Goal: Check status: Check status

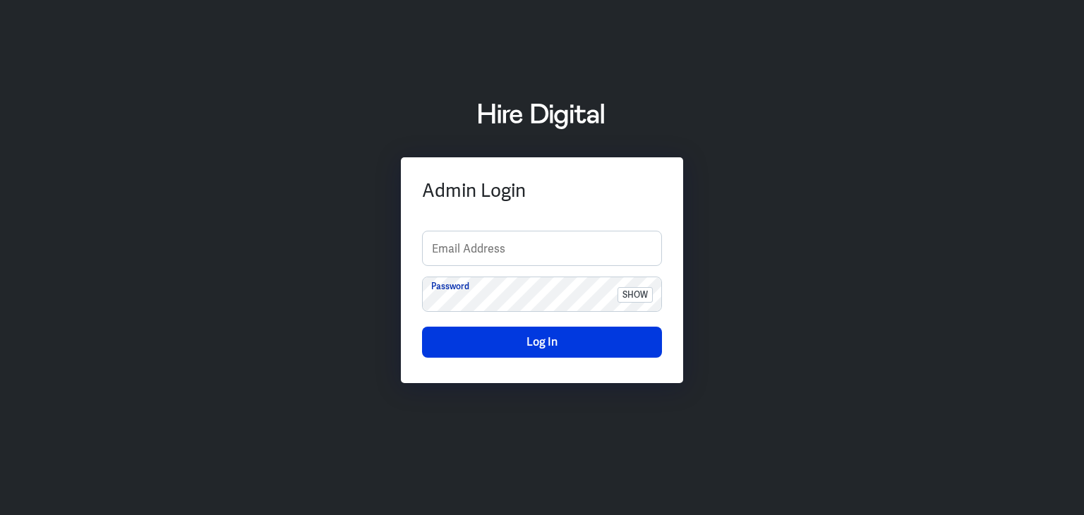
click at [1040, 251] on div "Admin Login Email Address Password show Log In" at bounding box center [542, 258] width 1084 height 350
click at [524, 255] on input "text" at bounding box center [542, 248] width 239 height 34
type input "finance-admin"
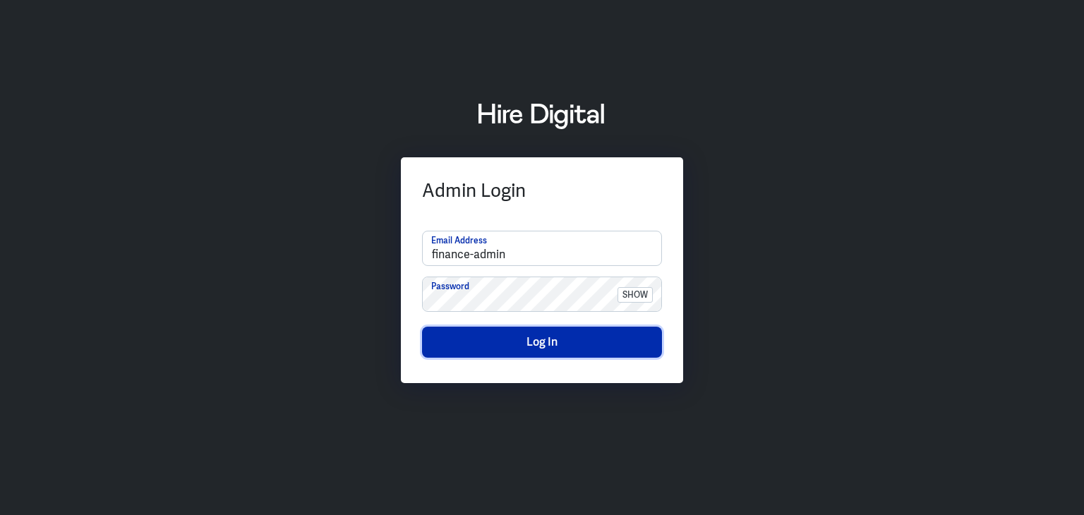
click at [529, 346] on button "Log In" at bounding box center [542, 342] width 240 height 31
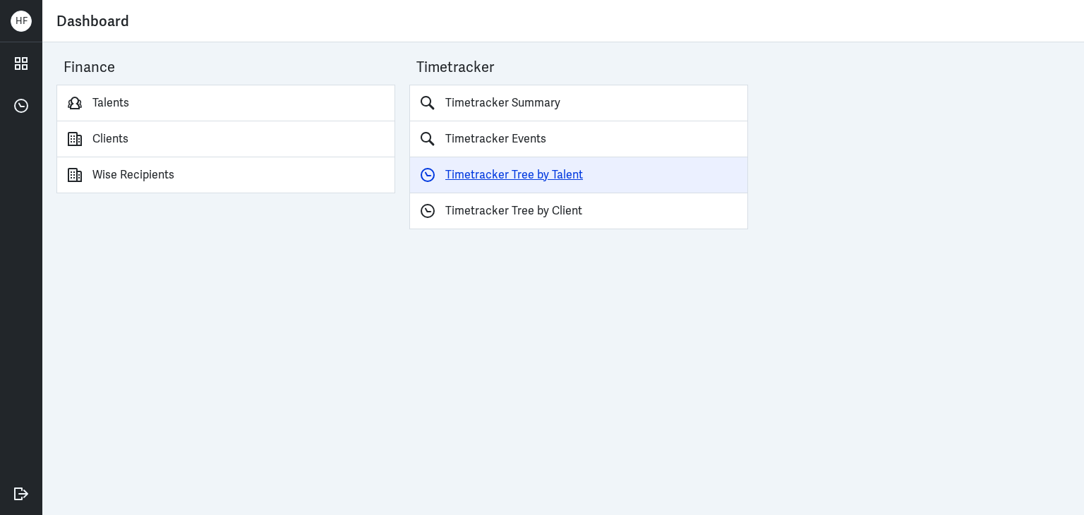
click at [537, 173] on link "Timetracker Tree by Talent" at bounding box center [578, 175] width 339 height 36
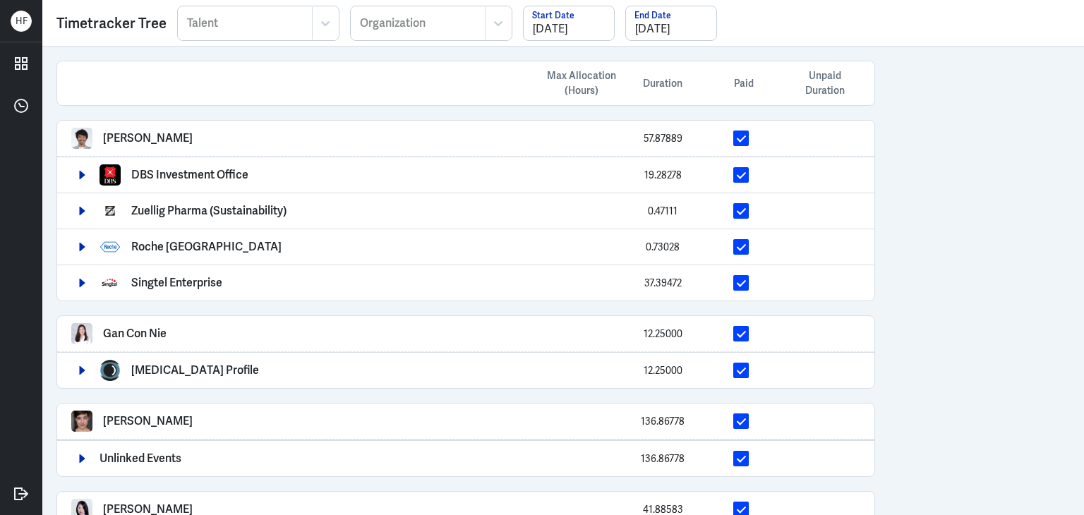
click at [212, 23] on div at bounding box center [245, 23] width 119 height 17
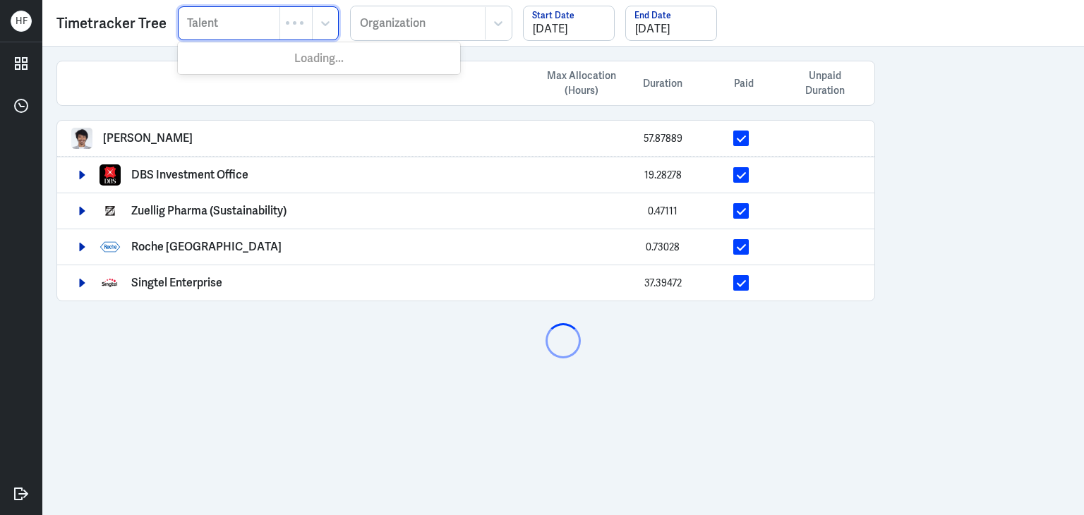
click at [213, 25] on div at bounding box center [229, 23] width 87 height 17
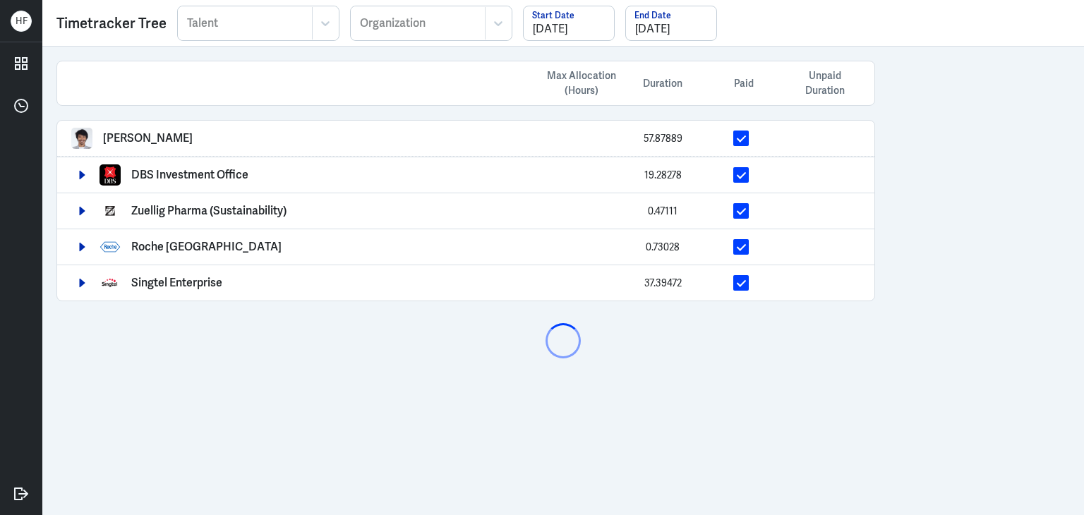
click at [229, 22] on div at bounding box center [245, 23] width 119 height 17
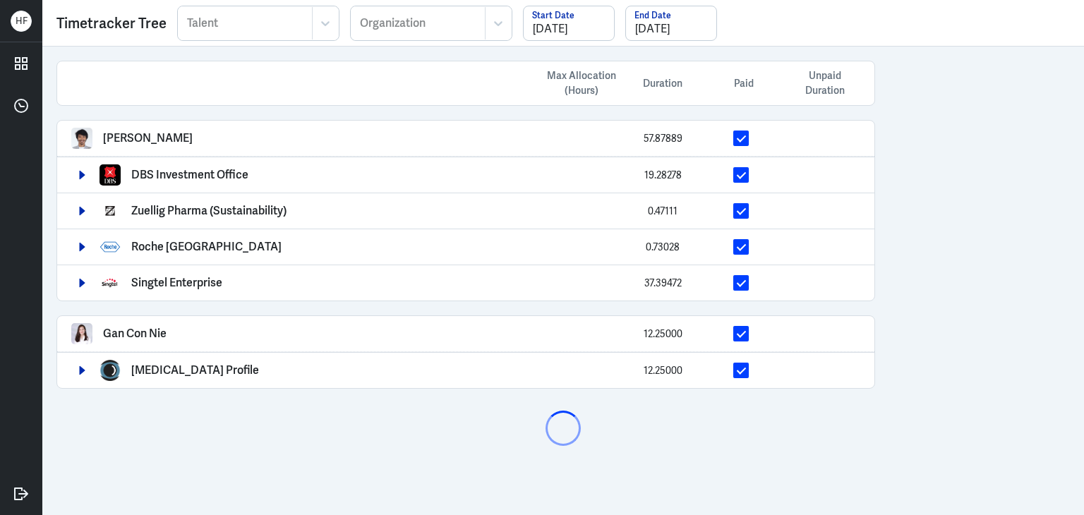
click at [200, 26] on div at bounding box center [245, 23] width 119 height 17
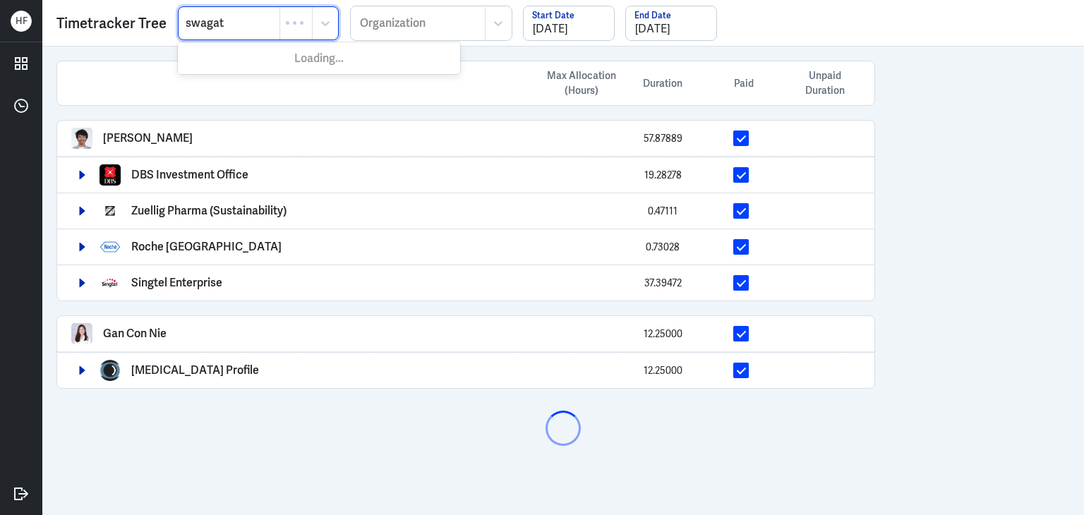
type input "swagati"
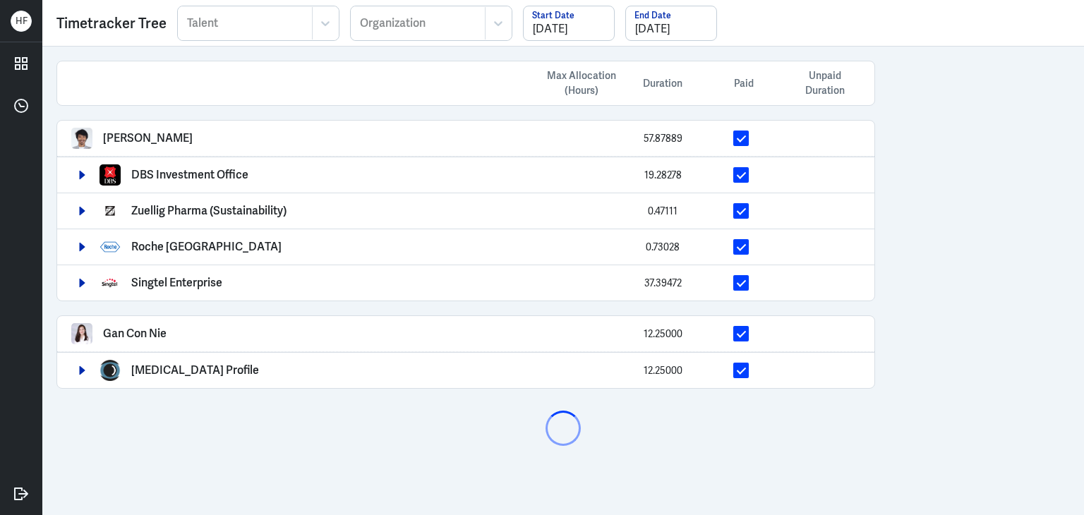
click at [209, 27] on div at bounding box center [245, 23] width 119 height 17
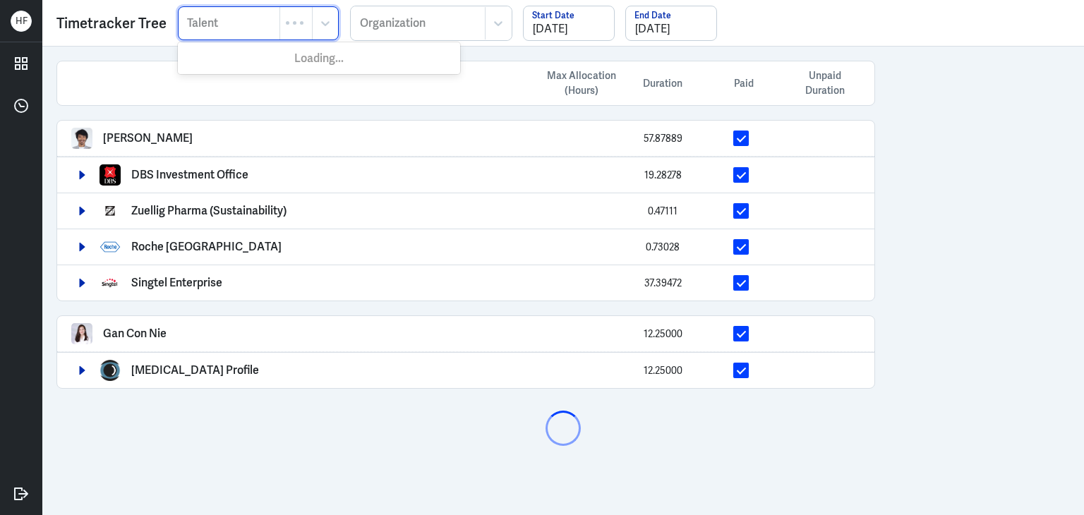
click at [217, 27] on div at bounding box center [229, 23] width 87 height 17
type input "swagatika"
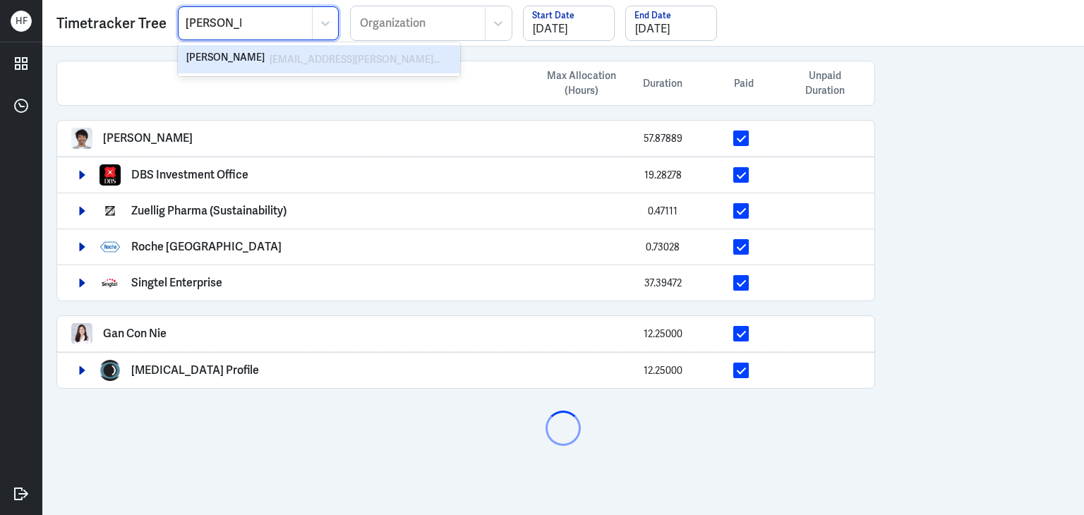
click at [242, 58] on div "Swagatika Sarangi" at bounding box center [225, 59] width 78 height 17
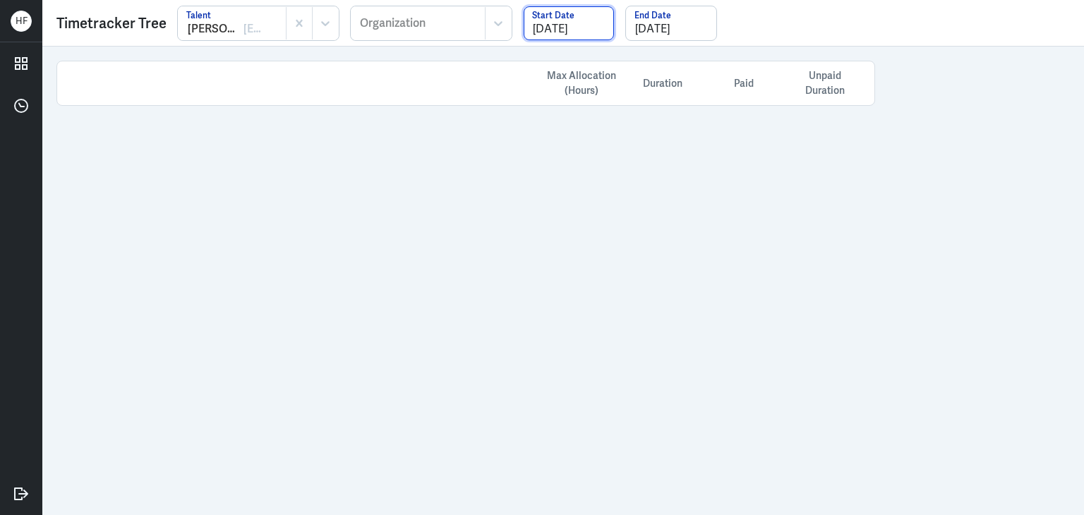
click at [557, 27] on input "[DATE]" at bounding box center [569, 23] width 90 height 34
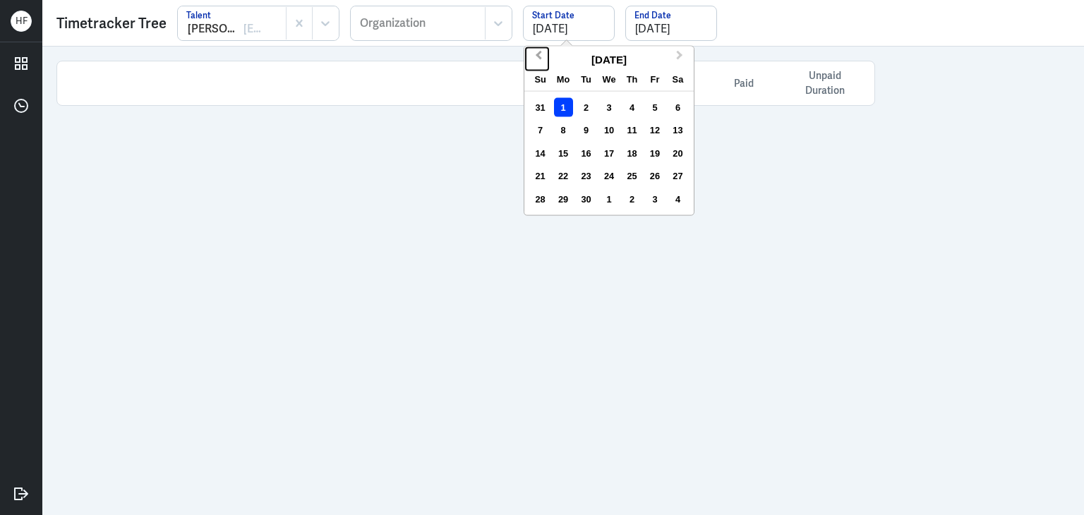
click at [538, 57] on span "Previous Month" at bounding box center [538, 57] width 0 height 21
click at [649, 100] on div "1" at bounding box center [654, 107] width 19 height 19
type input "08/01/2025"
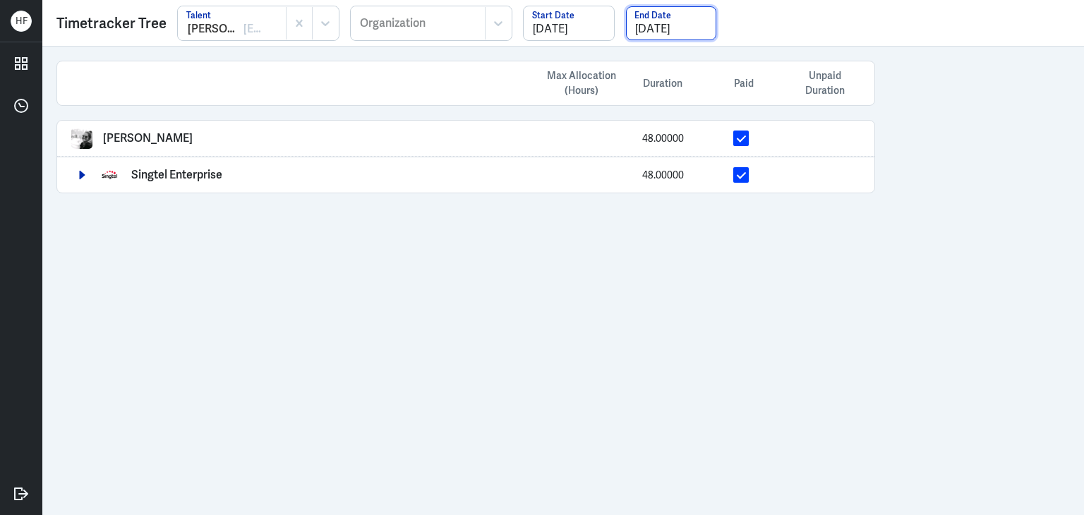
click at [695, 29] on input "[DATE]" at bounding box center [671, 23] width 90 height 34
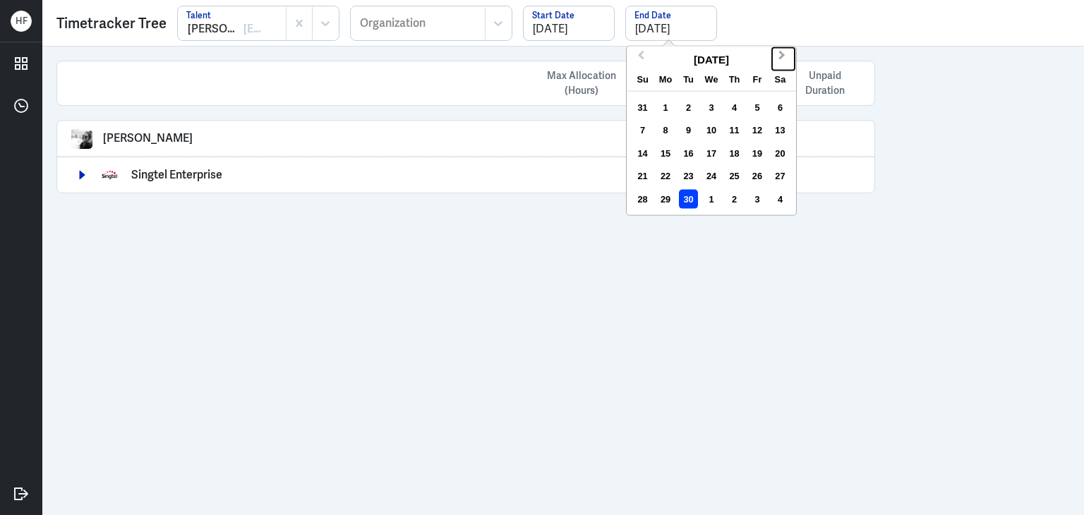
click at [782, 52] on button "Next Month" at bounding box center [783, 58] width 23 height 23
click at [759, 206] on div "31" at bounding box center [756, 198] width 19 height 19
type input "10/31/2025"
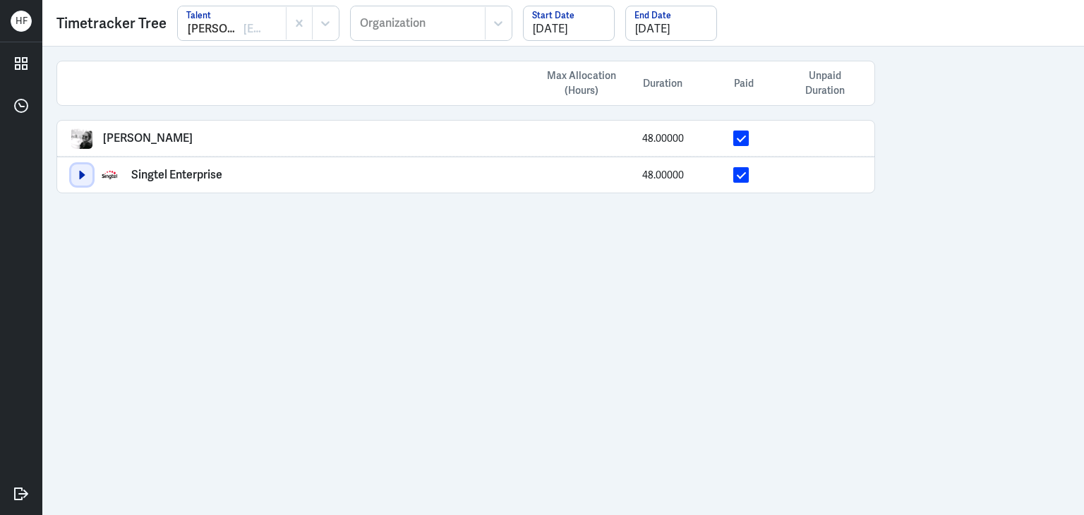
click at [87, 176] on icon "button" at bounding box center [82, 175] width 10 height 10
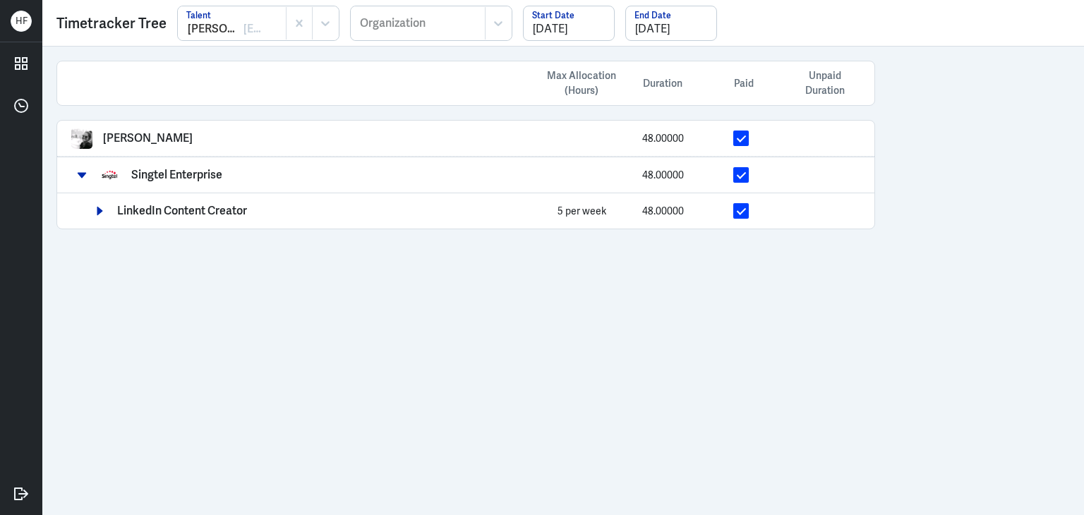
click at [104, 221] on div at bounding box center [99, 210] width 21 height 21
click at [99, 202] on button "button" at bounding box center [99, 210] width 21 height 21
